Goal: Task Accomplishment & Management: Use online tool/utility

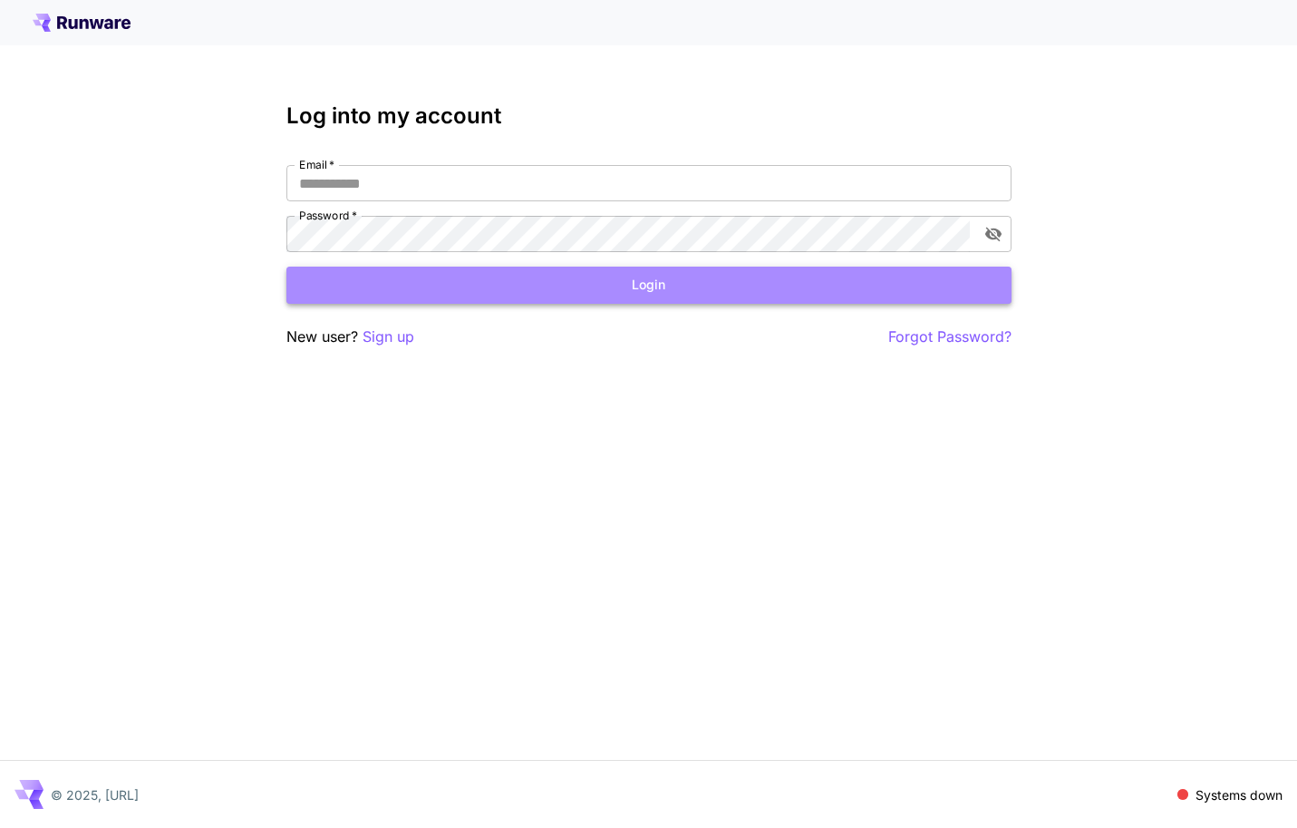
click at [725, 284] on button "Login" at bounding box center [648, 285] width 725 height 37
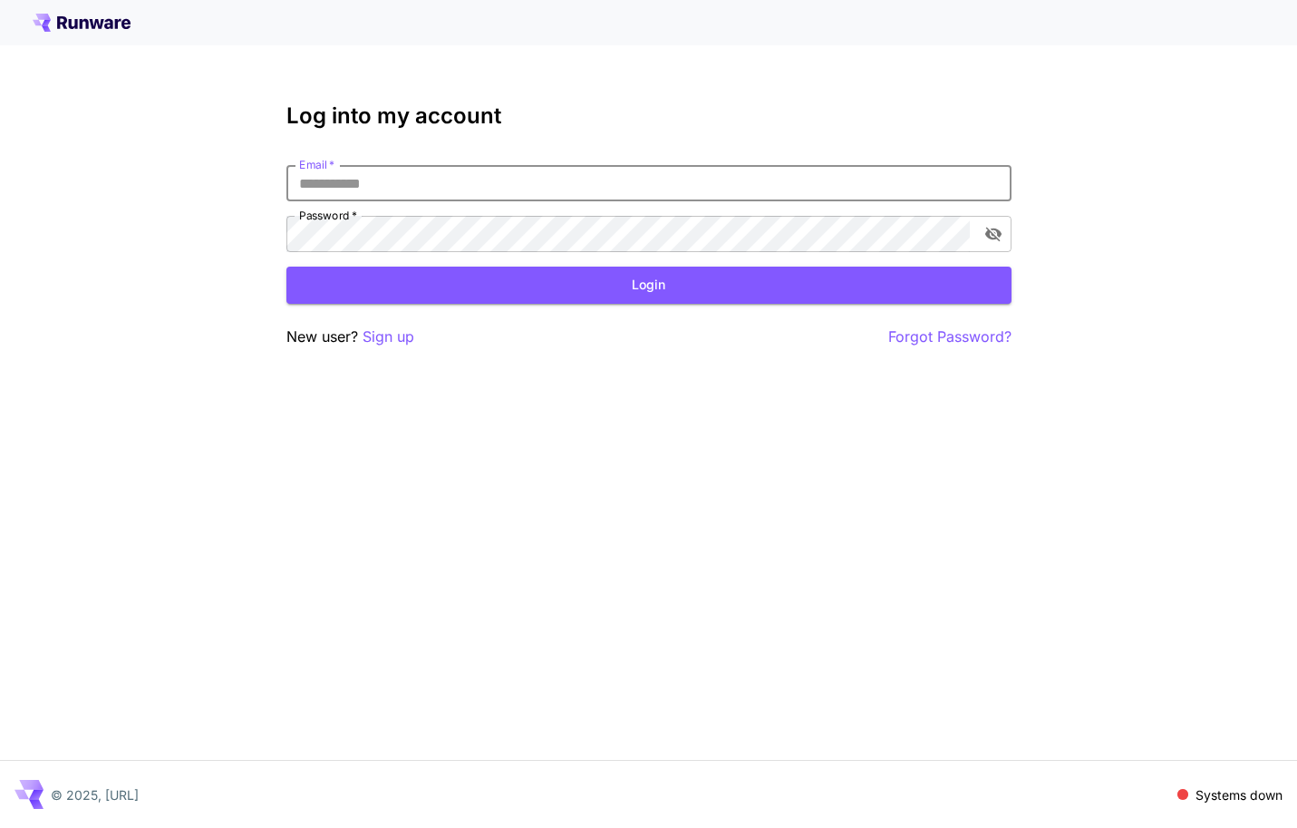
click at [650, 174] on input "Email   *" at bounding box center [648, 183] width 725 height 36
click at [401, 331] on p "Sign up" at bounding box center [389, 336] width 52 height 23
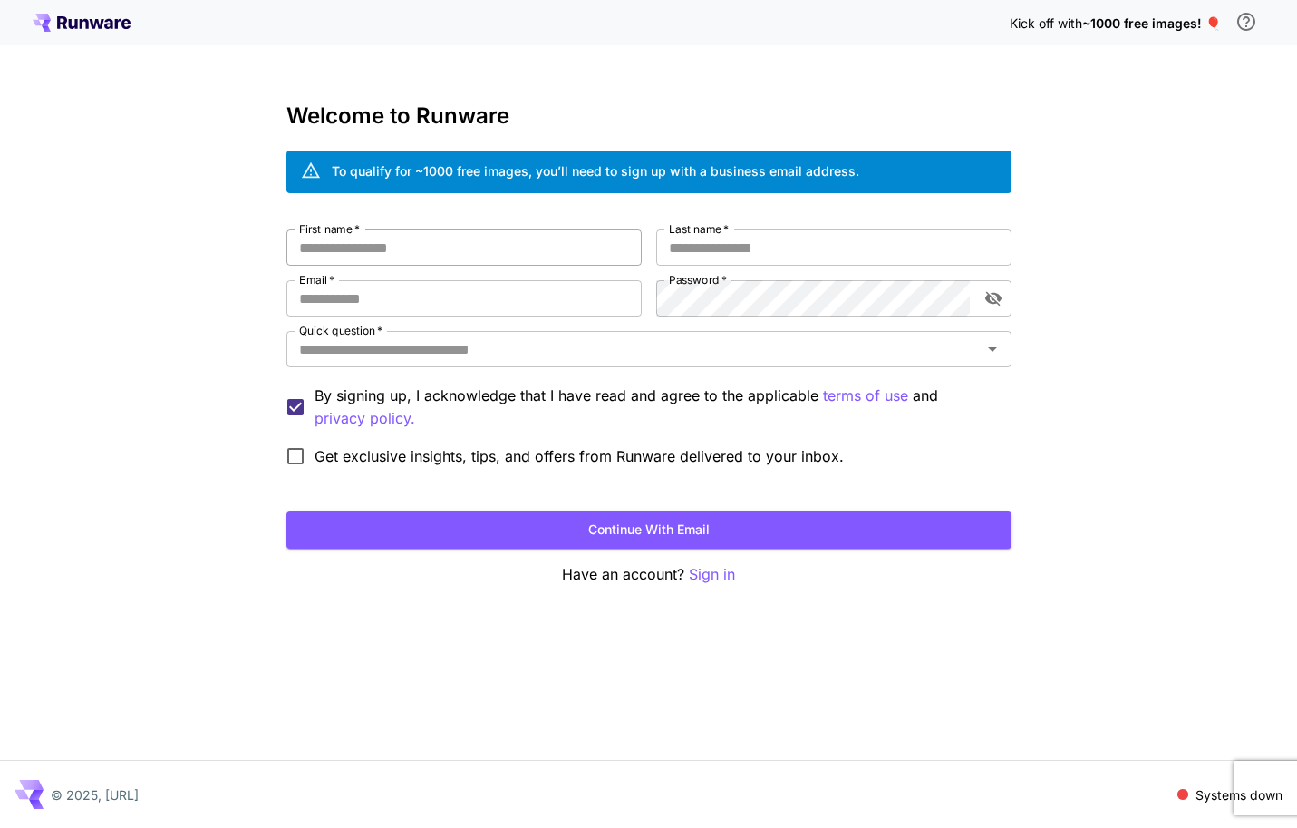
click at [473, 239] on input "First name   *" at bounding box center [463, 247] width 355 height 36
click at [727, 579] on p "Sign in" at bounding box center [712, 574] width 46 height 23
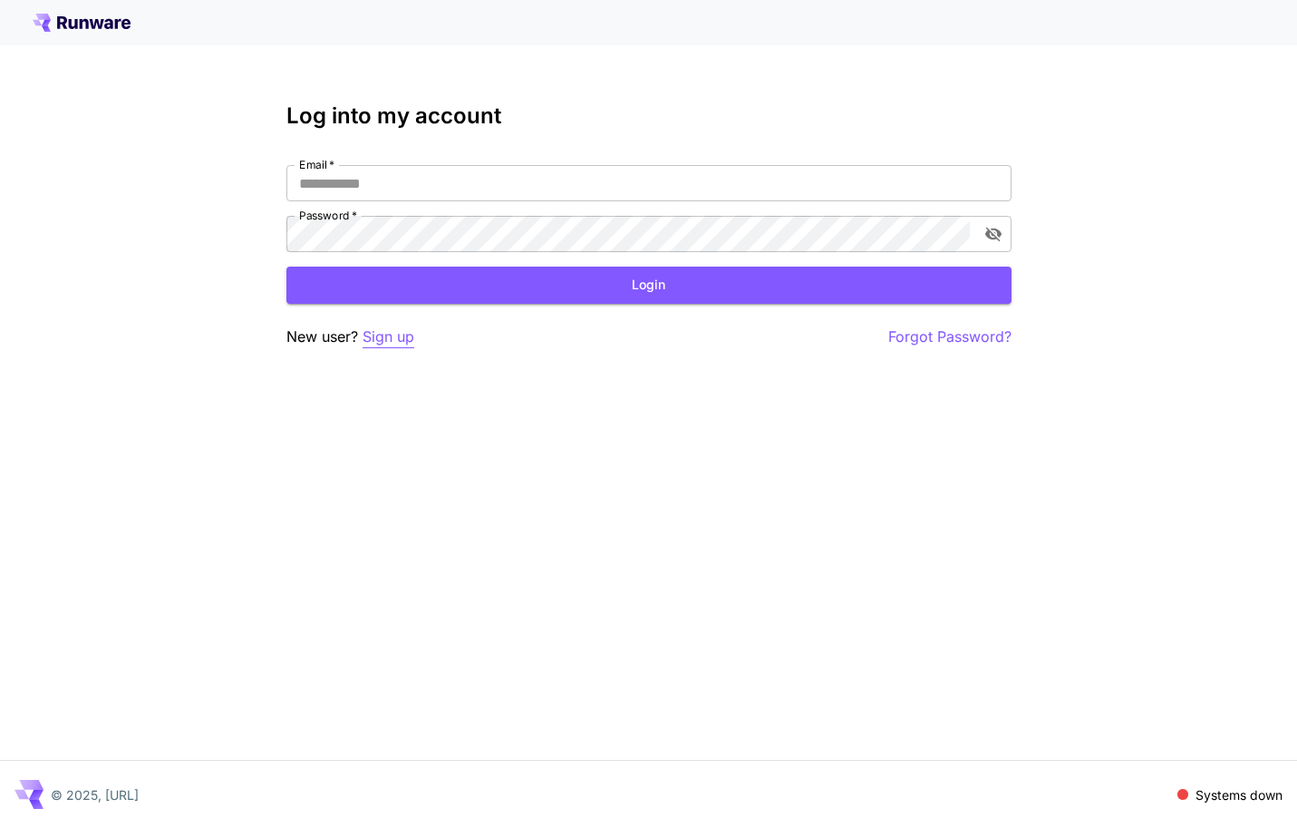
click at [399, 332] on p "Sign up" at bounding box center [389, 336] width 52 height 23
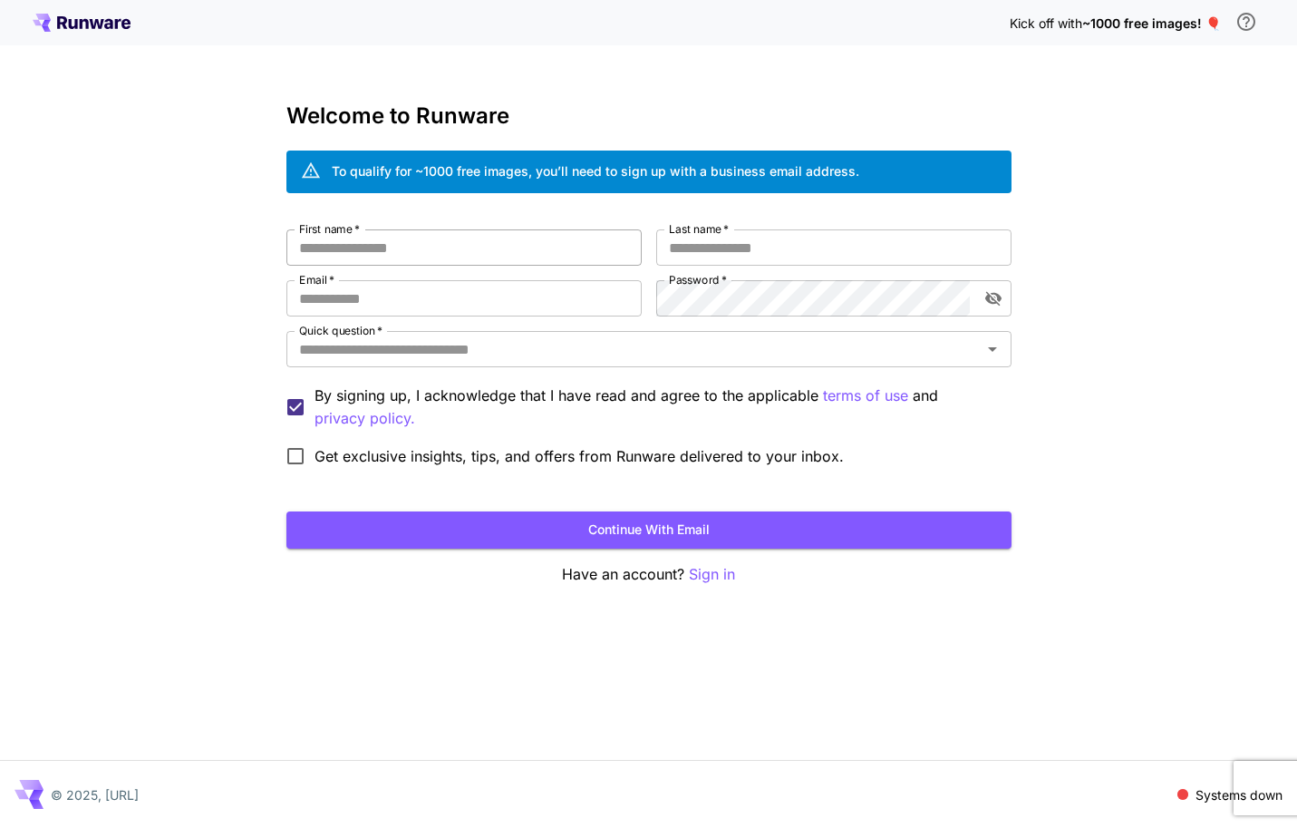
click at [488, 257] on input "First name   *" at bounding box center [463, 247] width 355 height 36
type input "*****"
type input "******"
type input "**********"
click at [368, 347] on input "Quick question   *" at bounding box center [634, 348] width 684 height 25
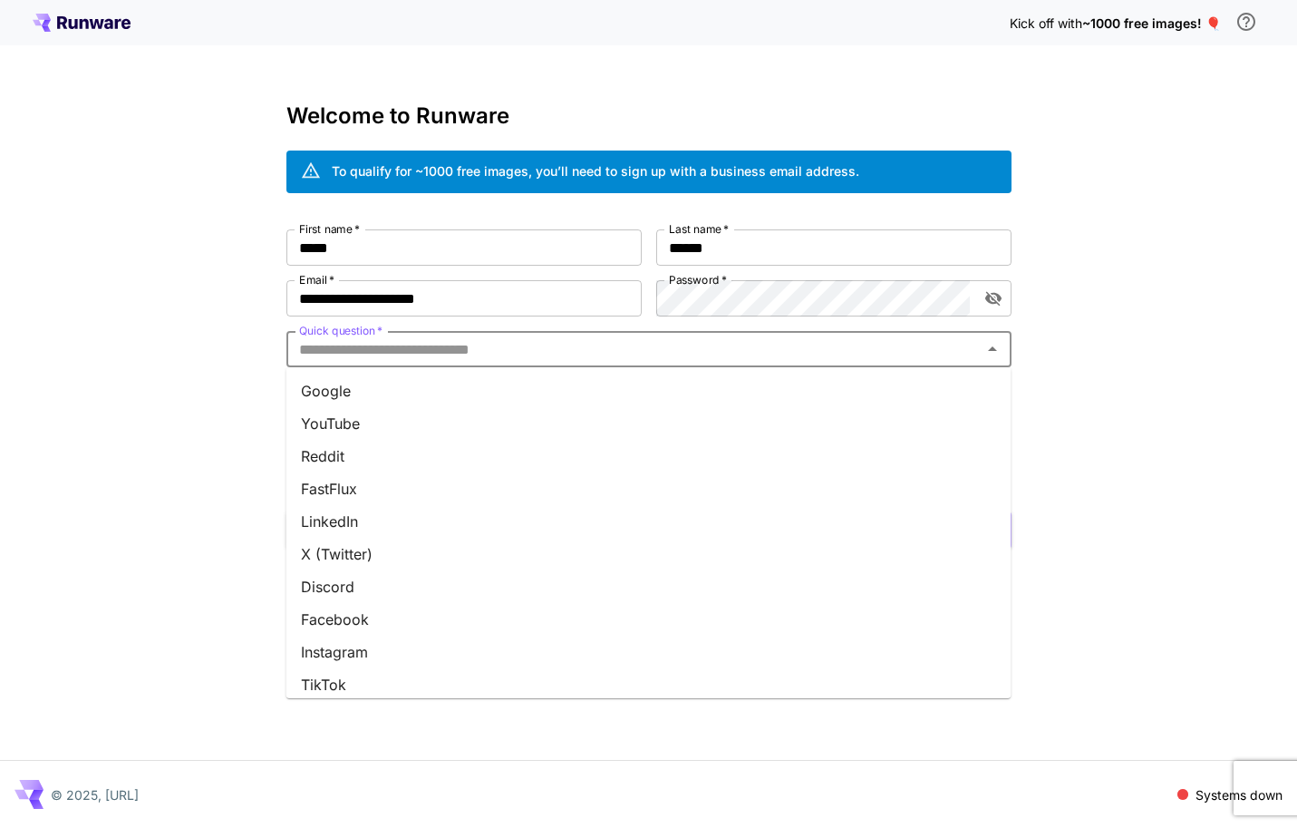
click at [357, 387] on li "Google" at bounding box center [648, 390] width 725 height 33
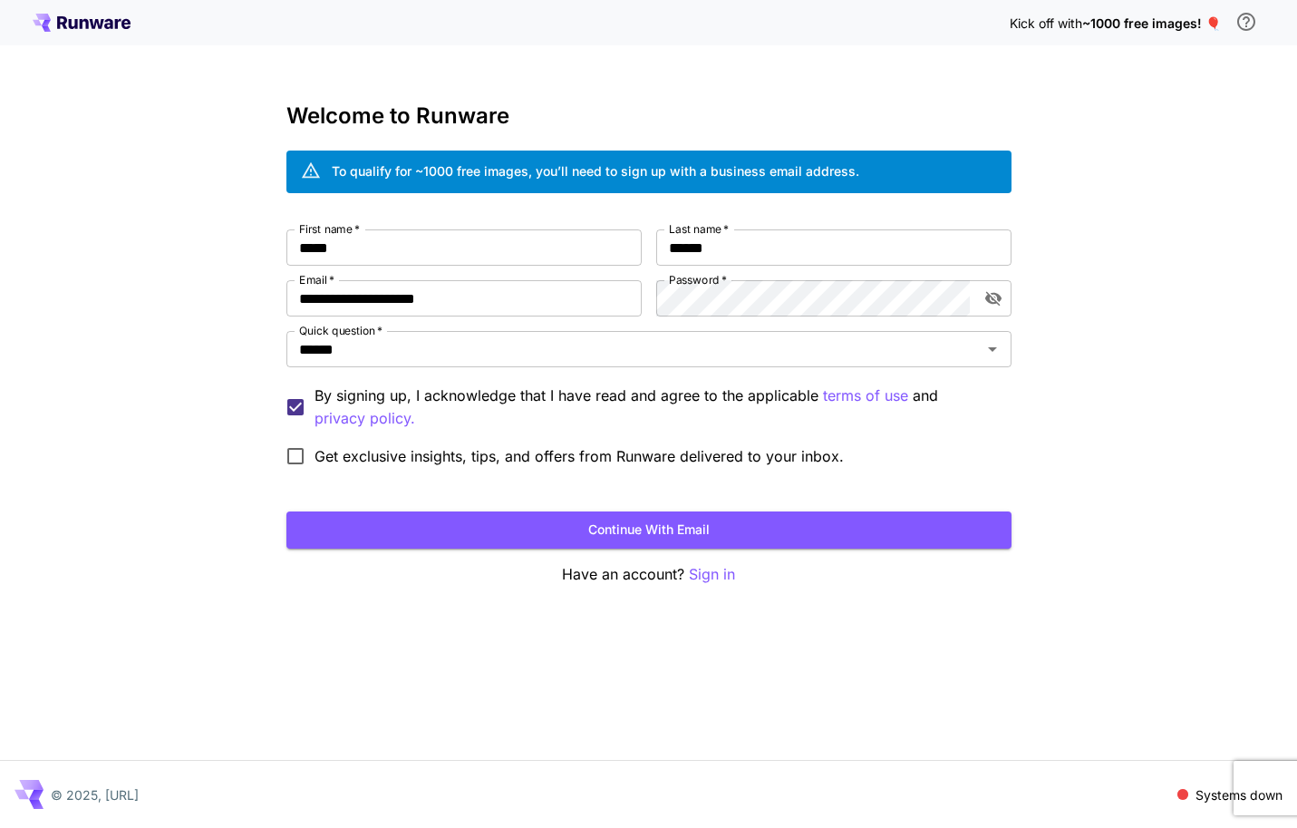
click at [436, 398] on p "By signing up, I acknowledge that I have read and agree to the applicable terms…" at bounding box center [656, 406] width 683 height 45
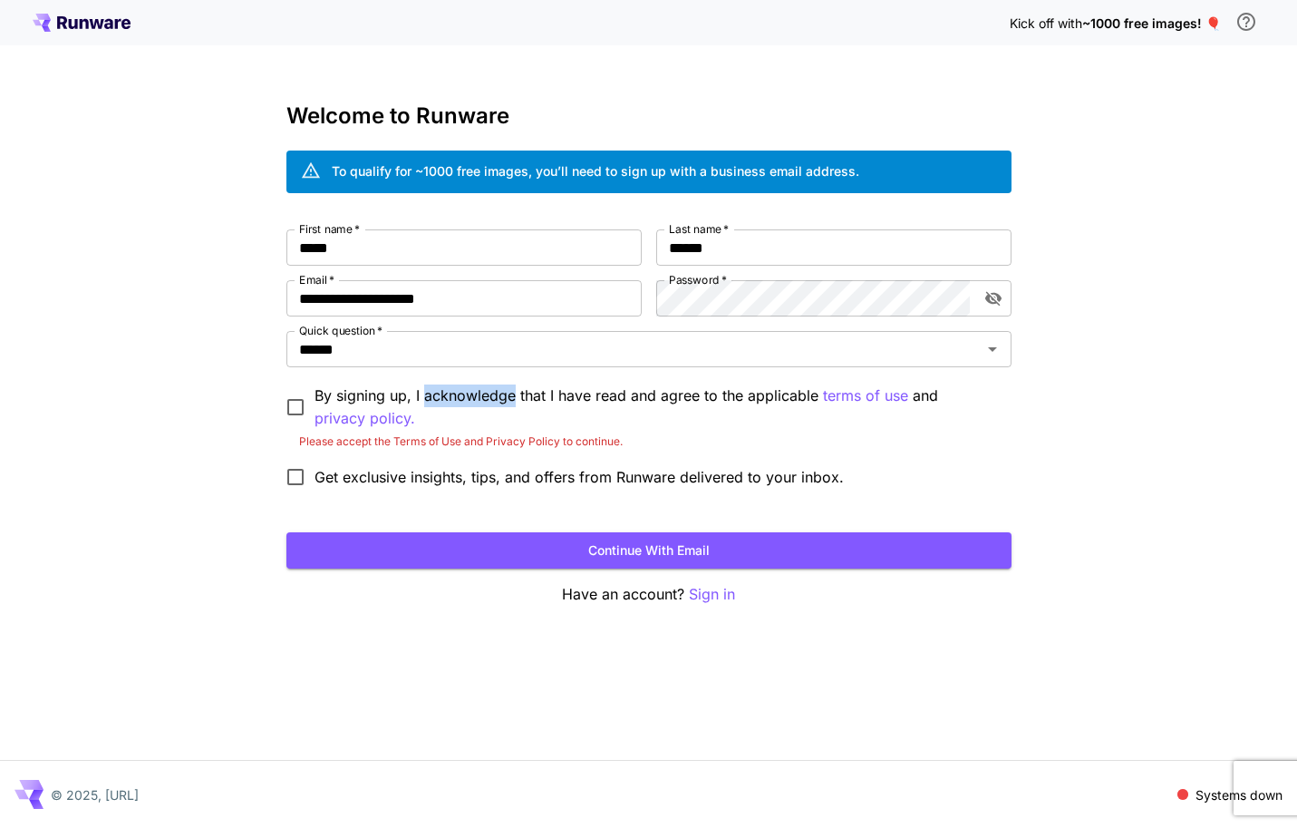
click at [436, 398] on p "By signing up, I acknowledge that I have read and agree to the applicable terms…" at bounding box center [656, 406] width 683 height 45
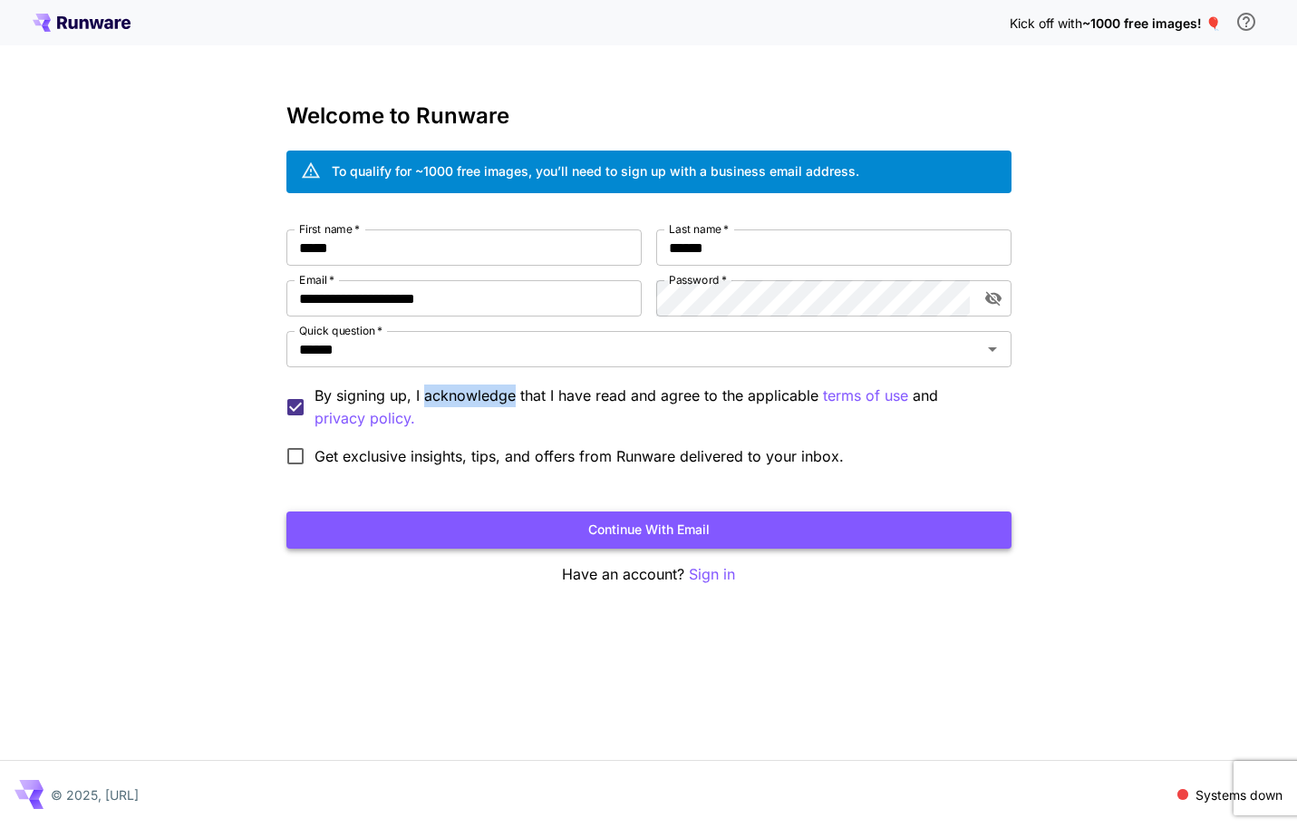
click at [515, 536] on button "Continue with email" at bounding box center [648, 529] width 725 height 37
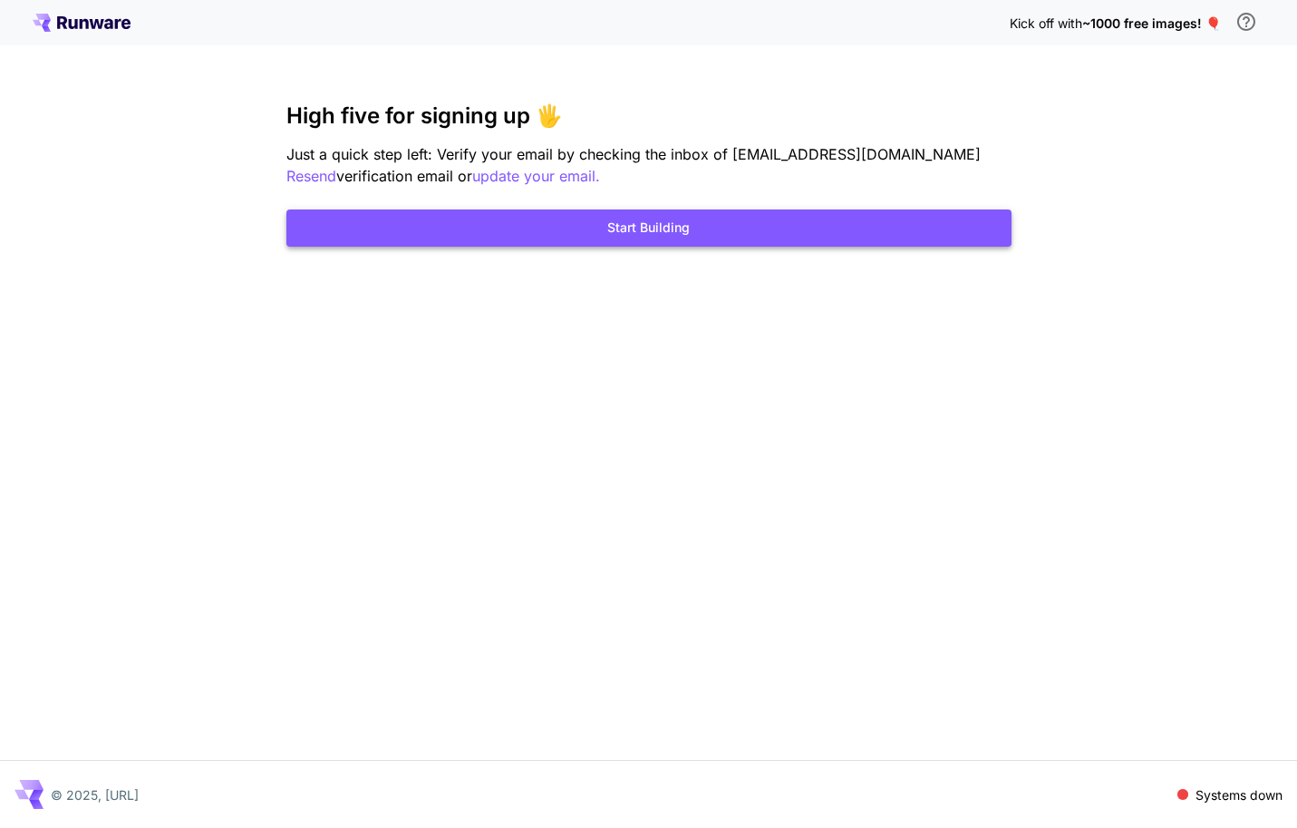
click at [738, 239] on button "Start Building" at bounding box center [648, 227] width 725 height 37
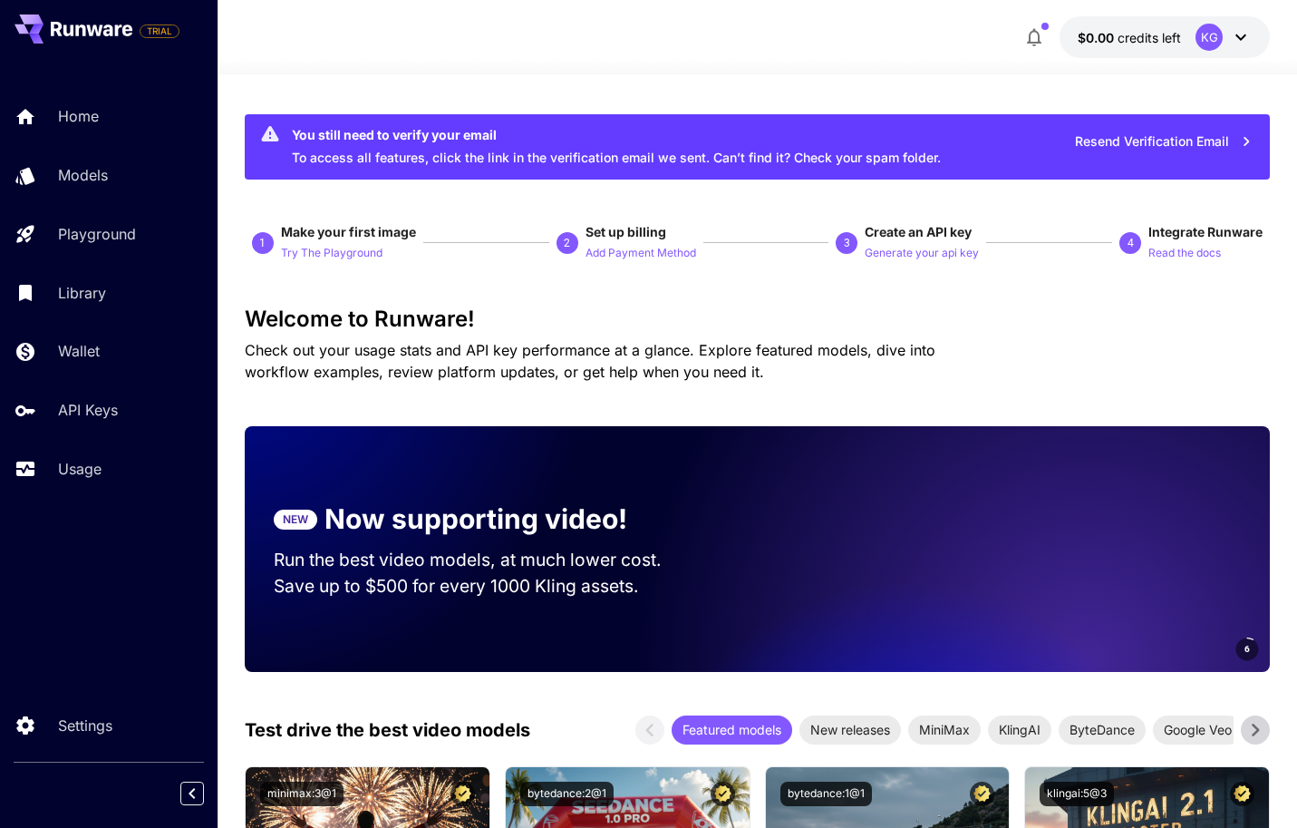
click at [1243, 39] on icon at bounding box center [1241, 37] width 22 height 22
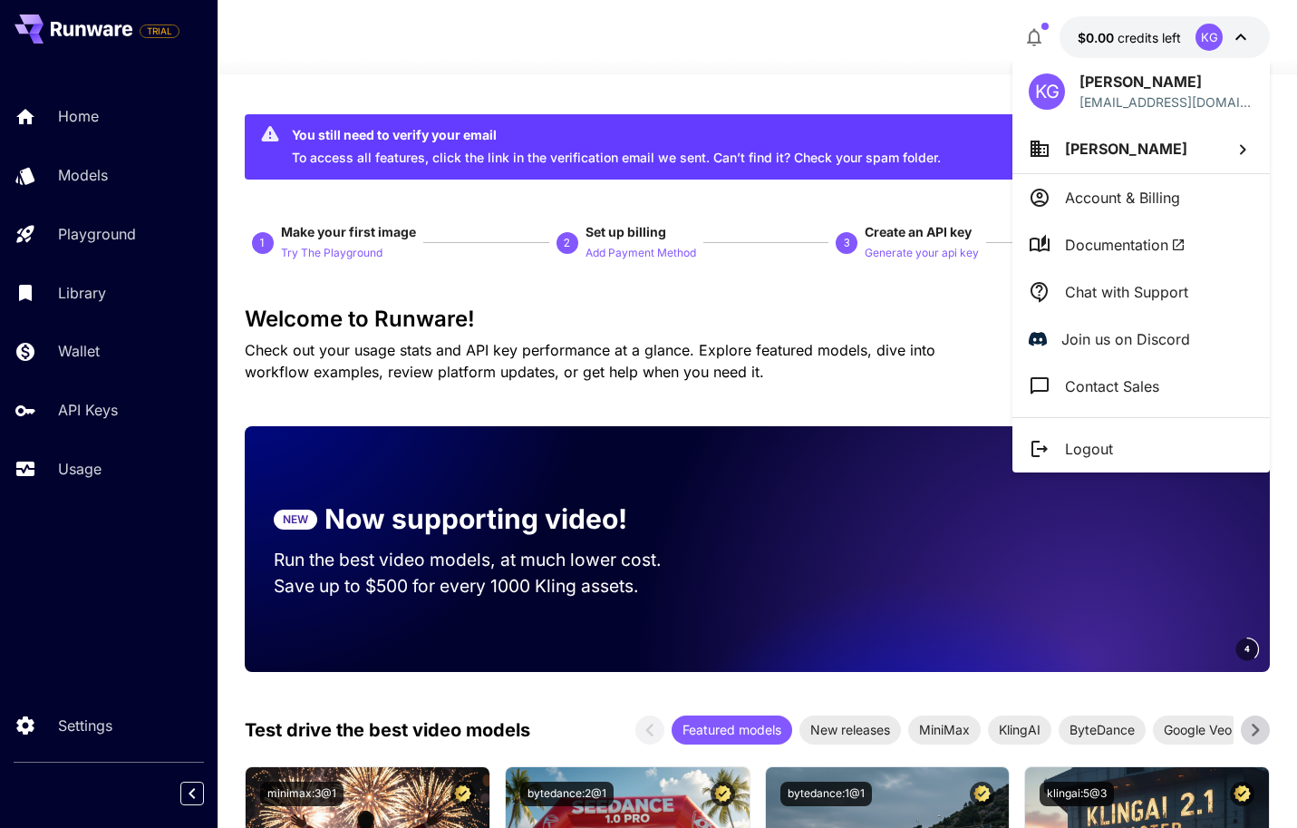
click at [1173, 201] on p "Account & Billing" at bounding box center [1122, 198] width 115 height 22
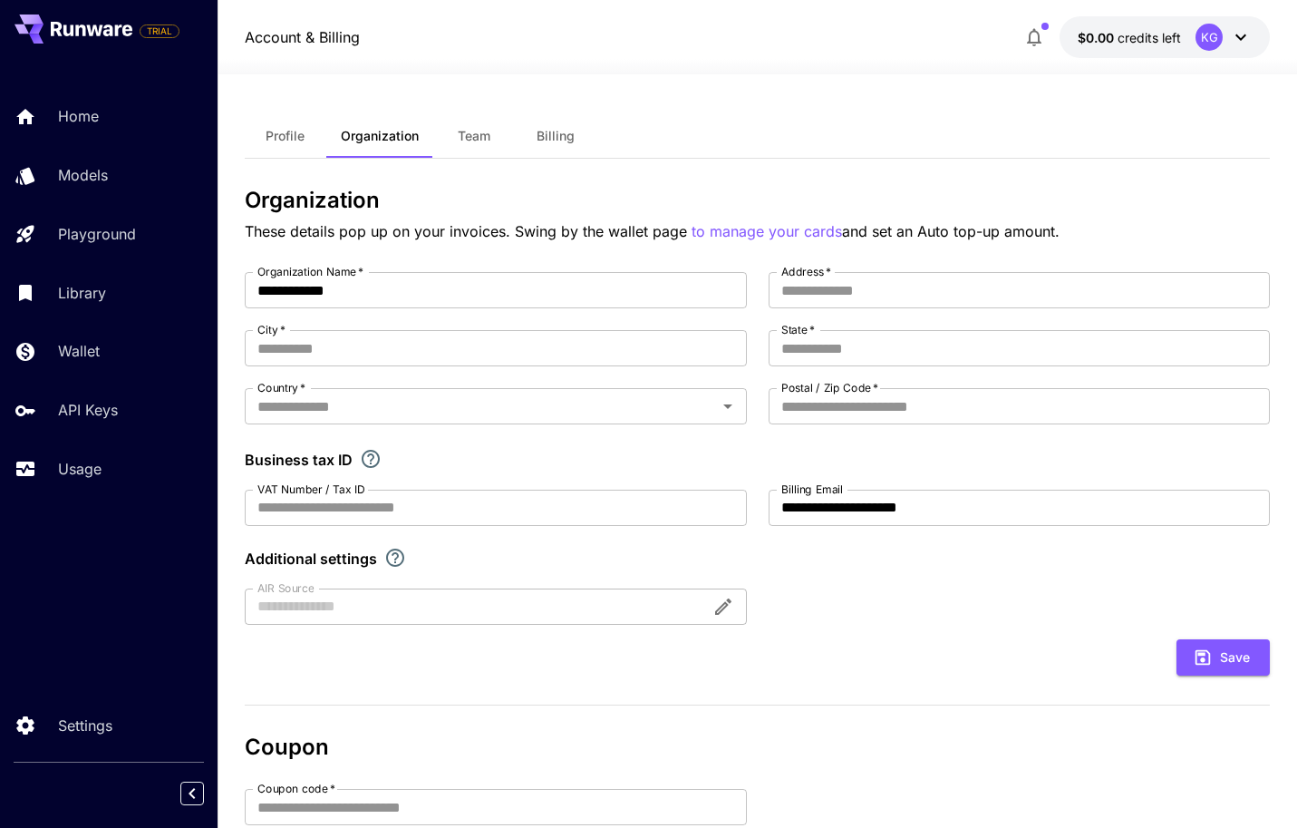
click at [540, 132] on span "Billing" at bounding box center [556, 136] width 38 height 16
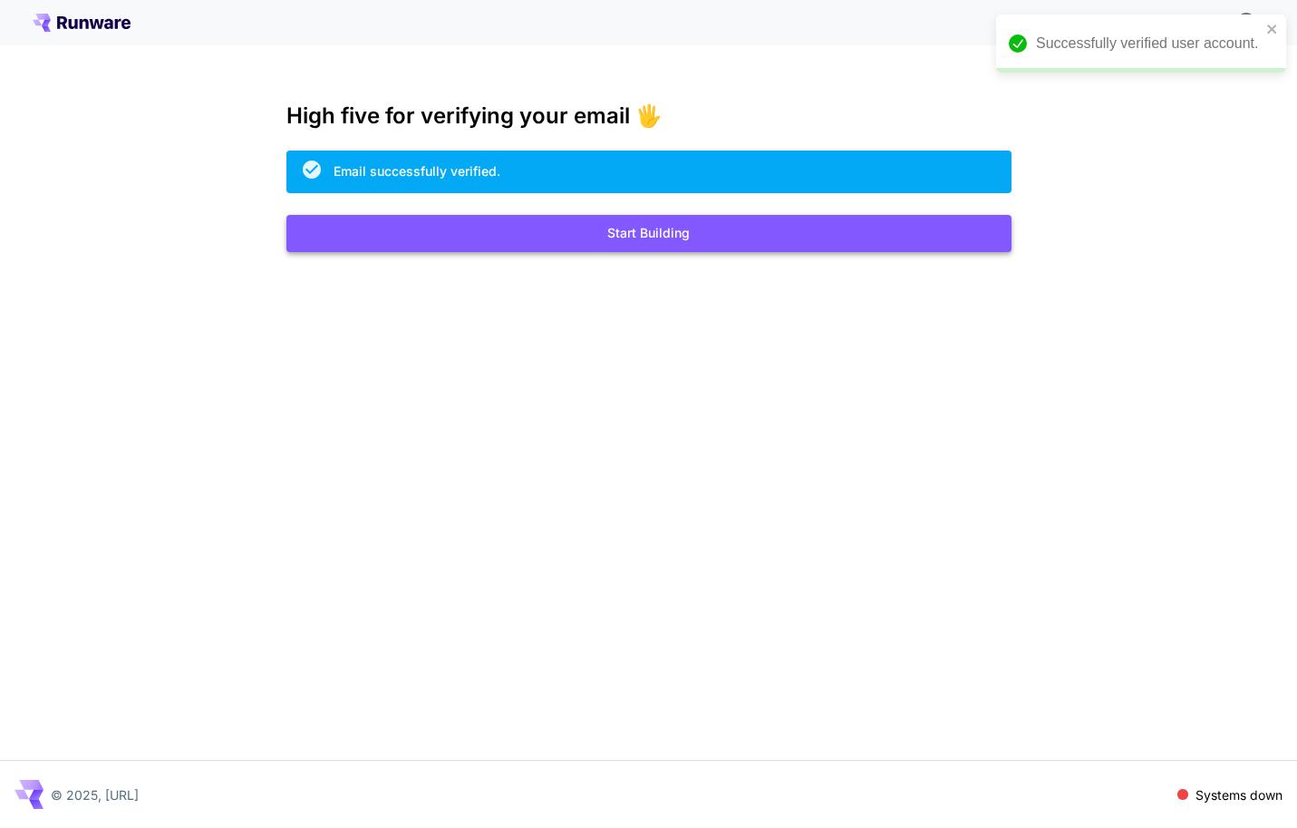
click at [697, 236] on button "Start Building" at bounding box center [648, 233] width 725 height 37
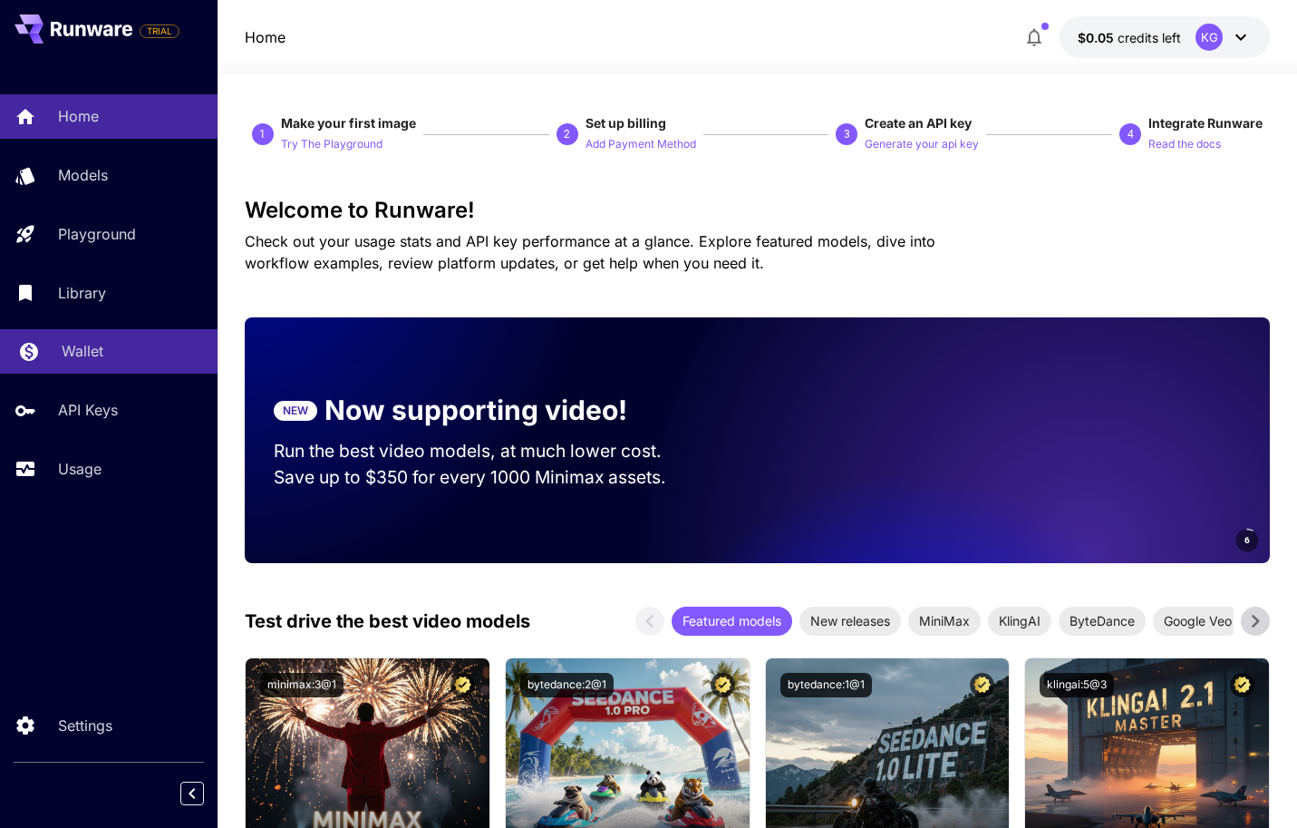
click at [131, 345] on div "Wallet" at bounding box center [132, 351] width 141 height 22
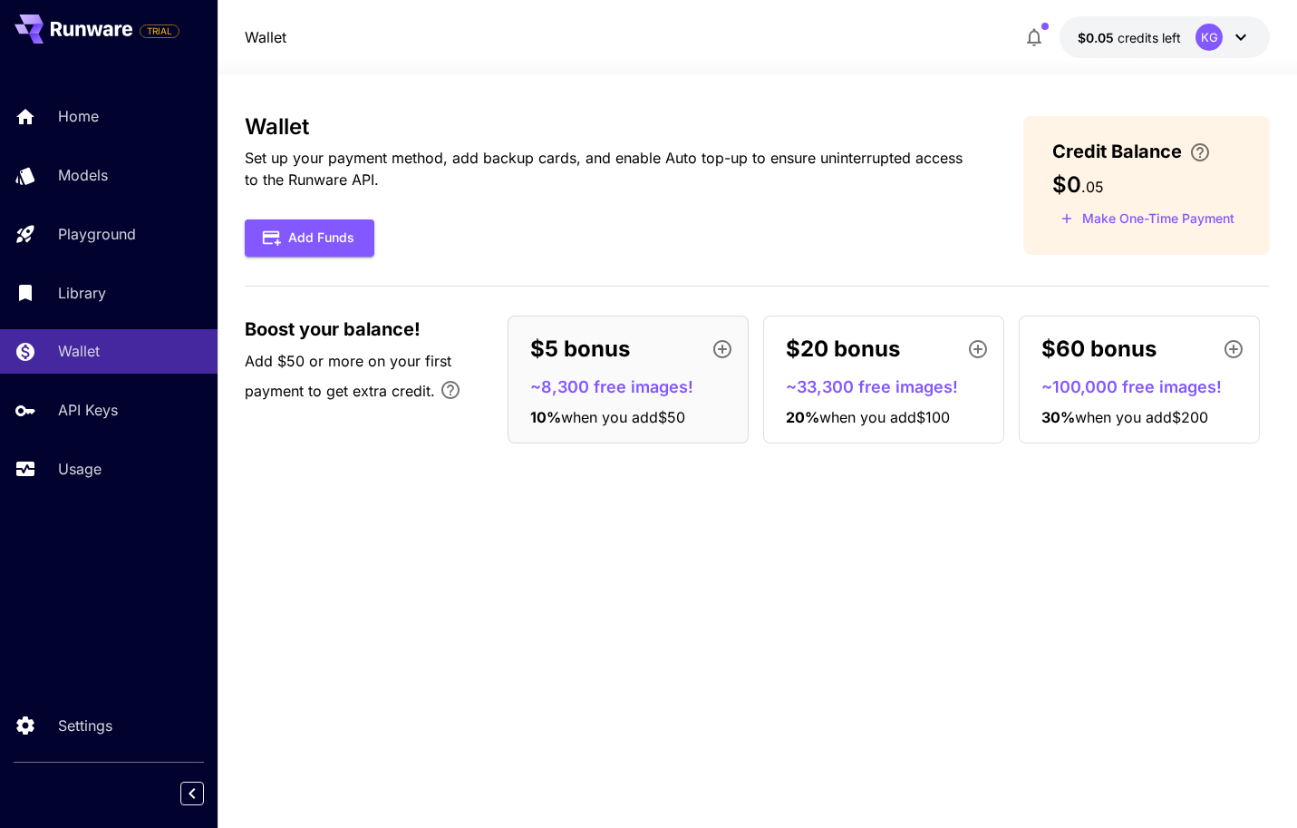
click at [1241, 36] on icon at bounding box center [1241, 37] width 22 height 22
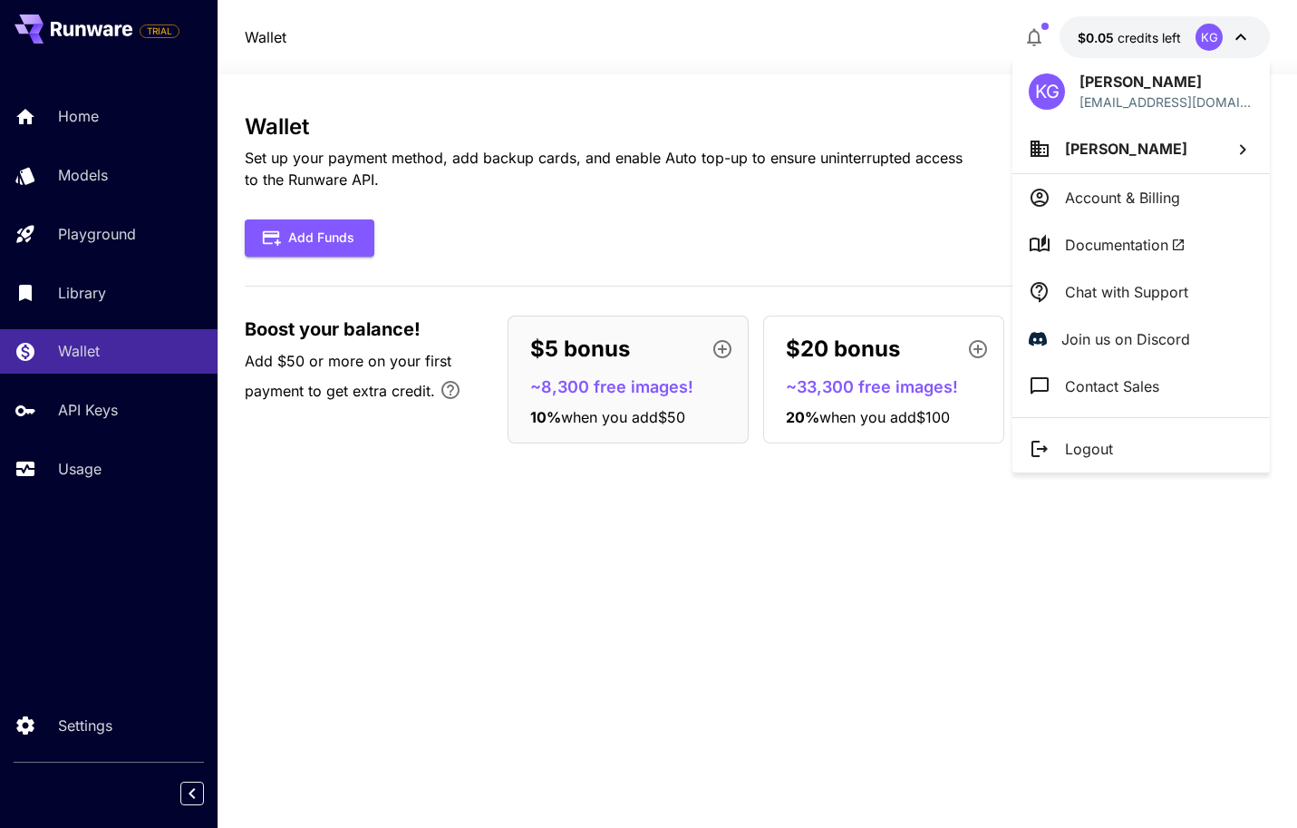
click at [1241, 36] on div at bounding box center [648, 414] width 1297 height 828
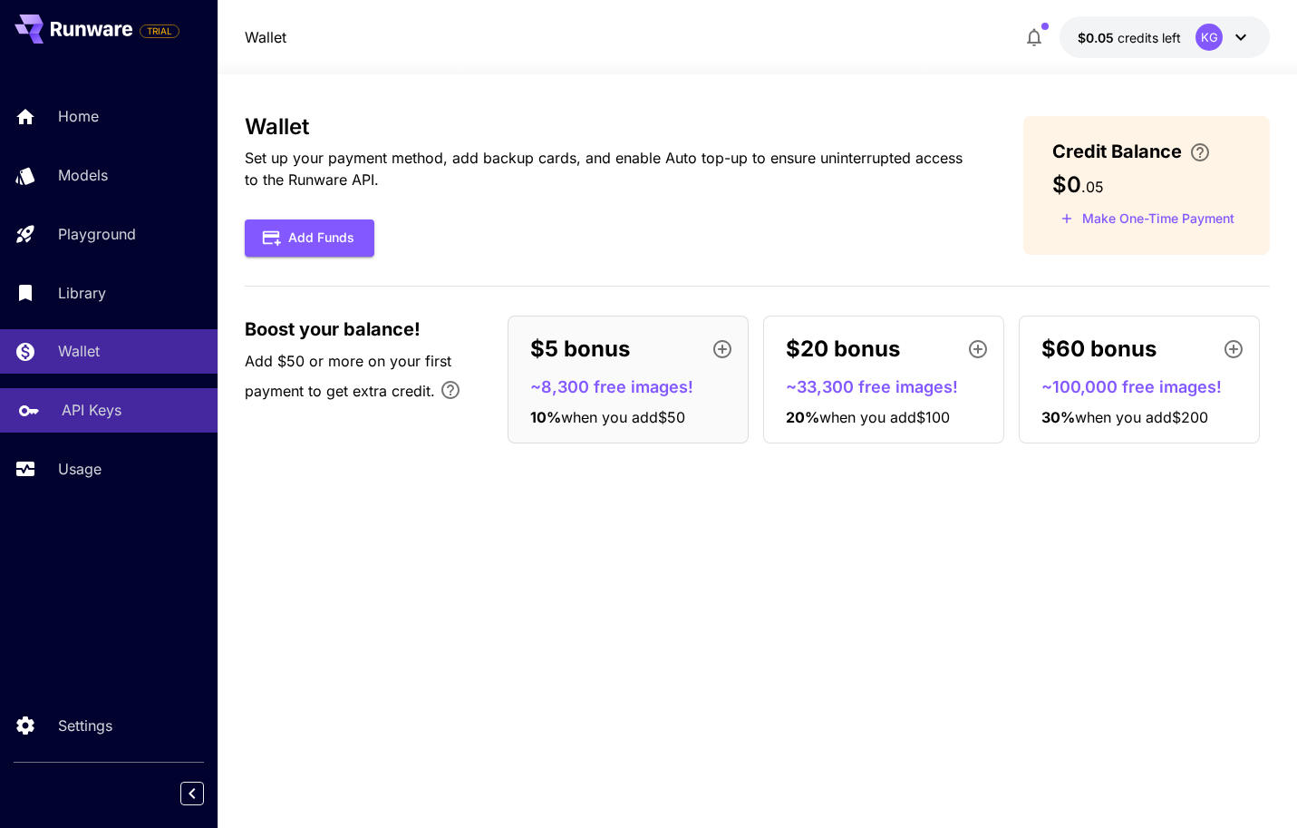
click at [121, 402] on div "API Keys" at bounding box center [132, 410] width 141 height 22
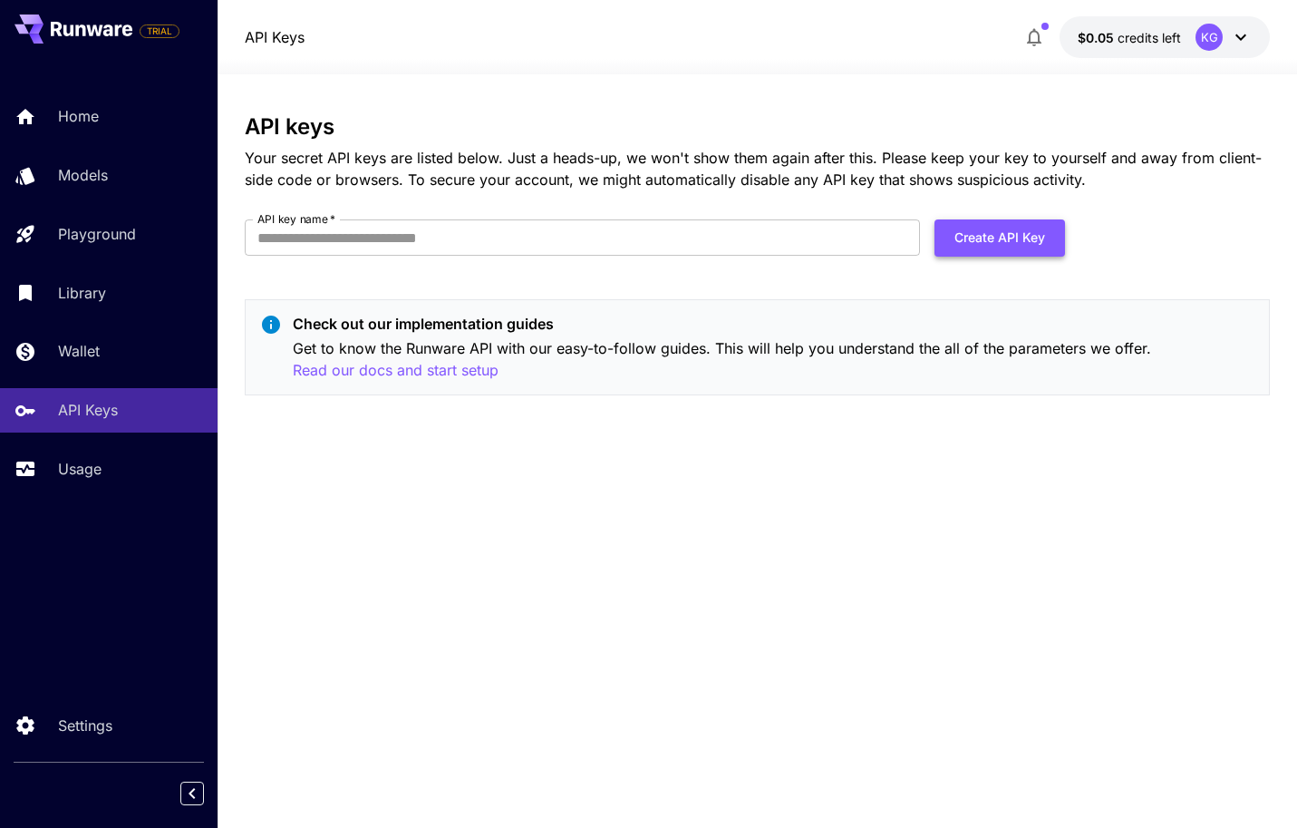
click at [1035, 243] on button "Create API Key" at bounding box center [1000, 237] width 131 height 37
click at [673, 231] on input "API key name   *" at bounding box center [582, 237] width 675 height 36
click at [1023, 247] on button "Create API Key" at bounding box center [1000, 237] width 131 height 37
click at [816, 231] on input "API key name   *" at bounding box center [582, 237] width 675 height 36
type input "*"
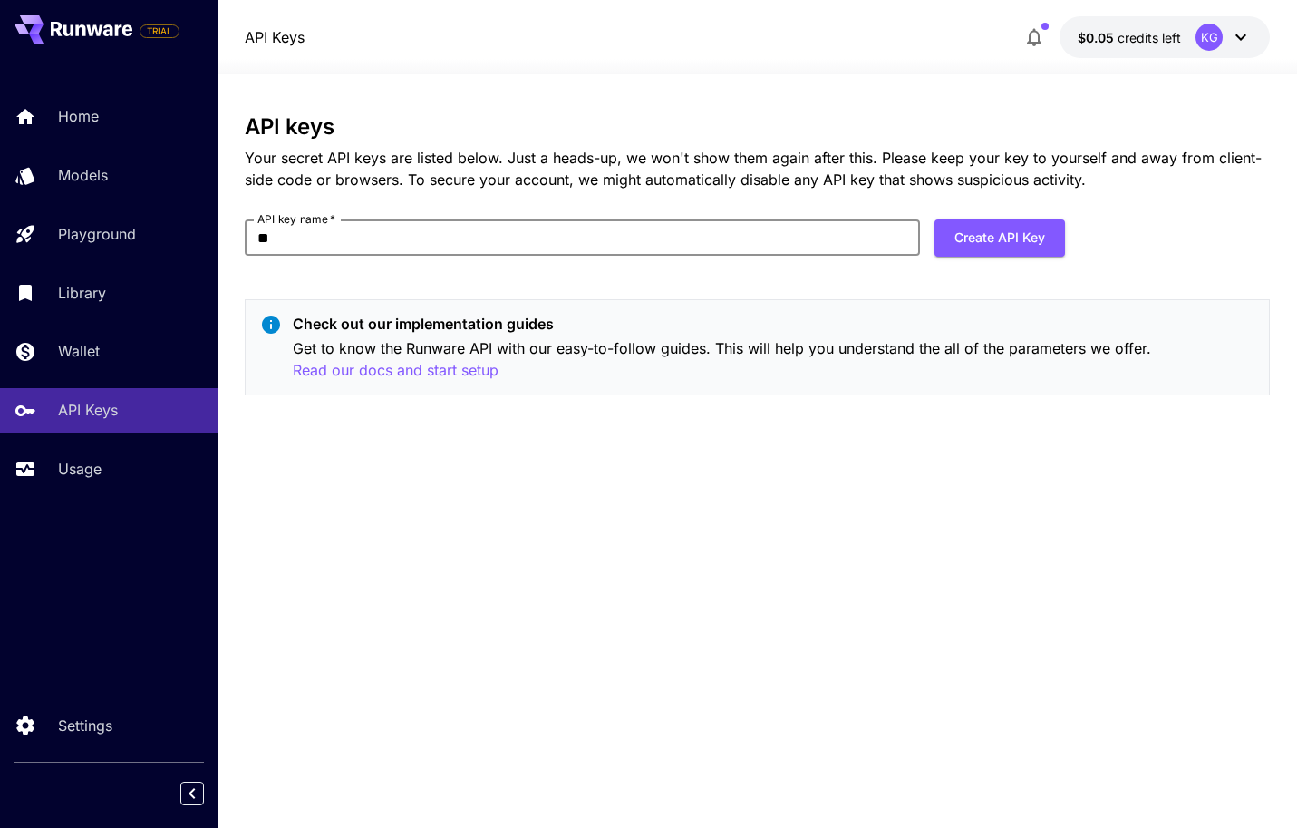
type input "*"
type input "******"
click at [996, 247] on button "Create API Key" at bounding box center [1000, 237] width 131 height 37
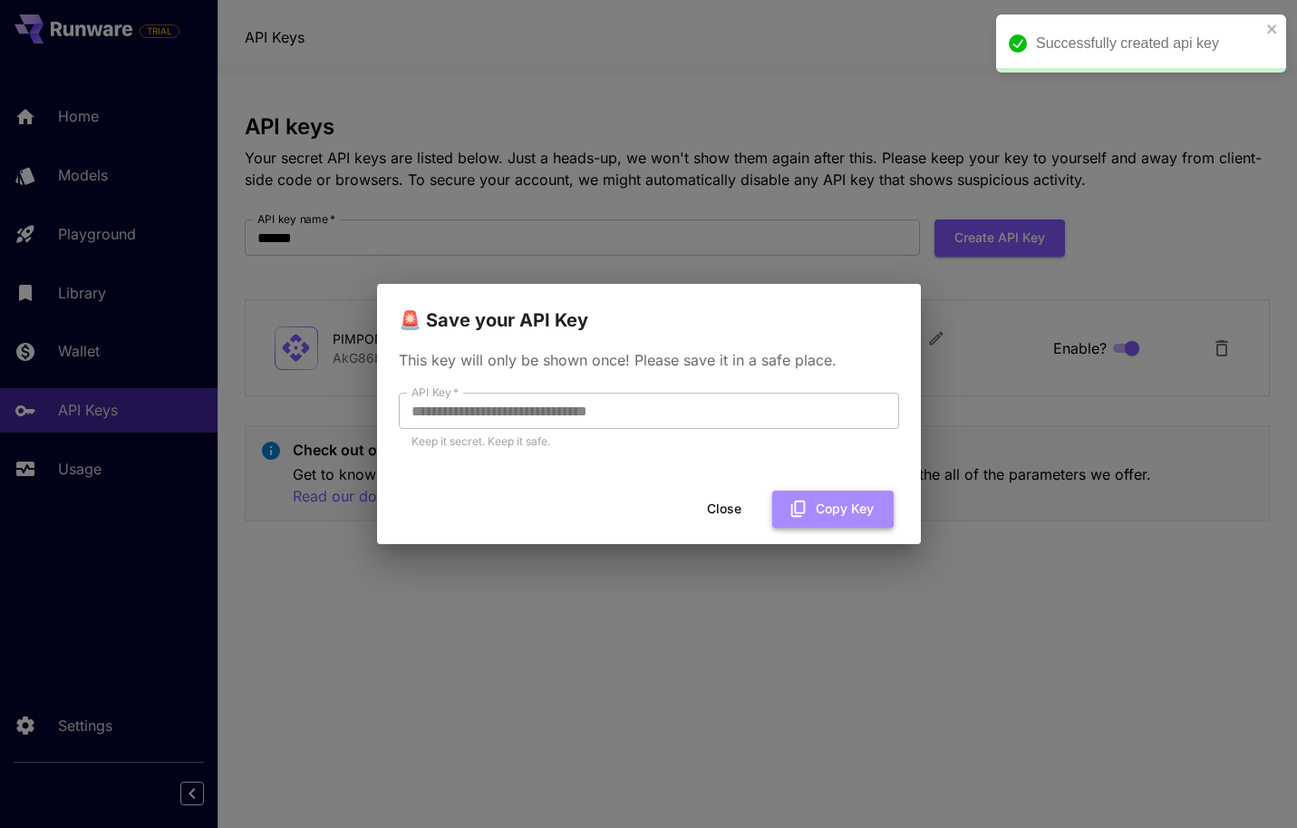
click at [837, 503] on button "Copy Key" at bounding box center [832, 508] width 121 height 37
click at [868, 519] on button "Copy Key" at bounding box center [832, 508] width 121 height 37
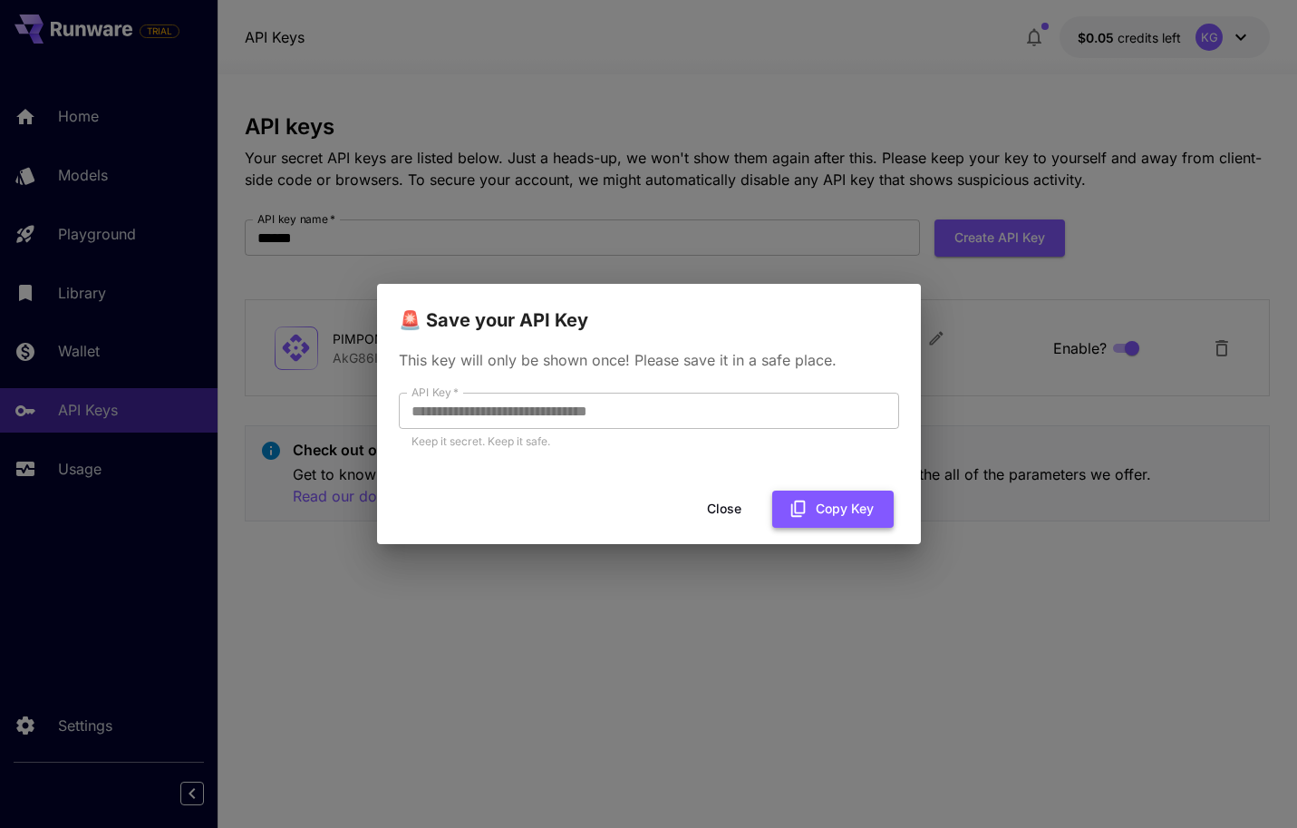
click at [833, 502] on button "Copy Key" at bounding box center [832, 508] width 121 height 37
